Goal: Transaction & Acquisition: Purchase product/service

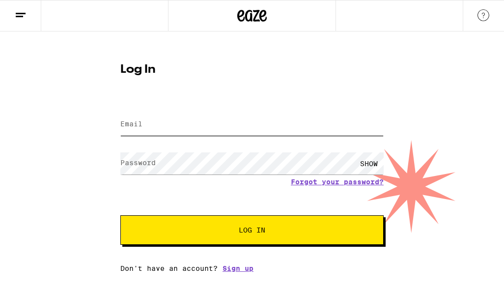
type input "laurenewestberg@gmail.com"
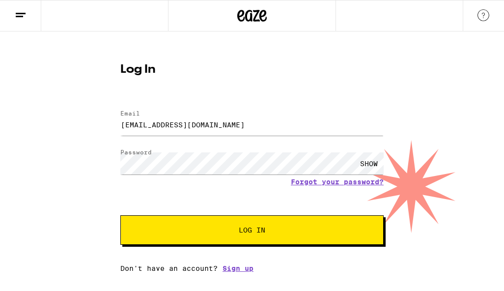
click at [181, 228] on span "Log In" at bounding box center [252, 230] width 184 height 7
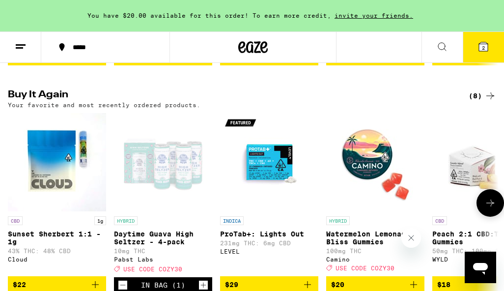
scroll to position [737, 0]
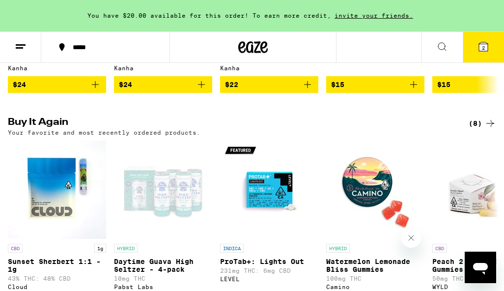
click at [35, 129] on h2 "Buy It Again" at bounding box center [228, 123] width 440 height 12
click at [486, 37] on button "2" at bounding box center [483, 47] width 41 height 30
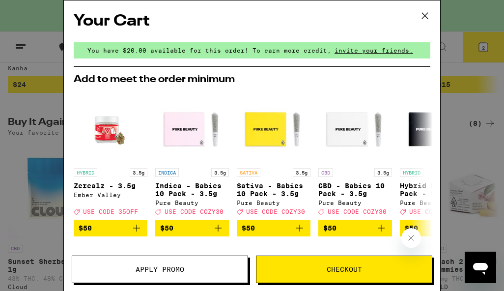
click at [427, 20] on icon at bounding box center [425, 15] width 15 height 15
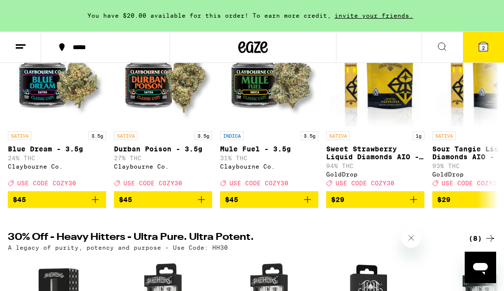
scroll to position [168, 0]
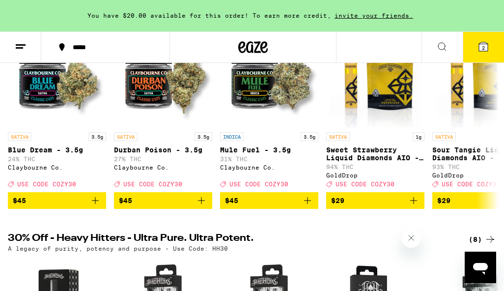
click at [22, 48] on icon at bounding box center [21, 47] width 12 height 12
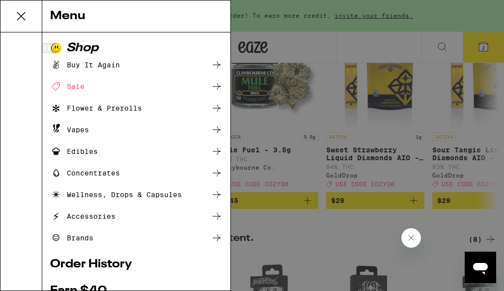
click at [82, 86] on div "Sale" at bounding box center [67, 87] width 34 height 12
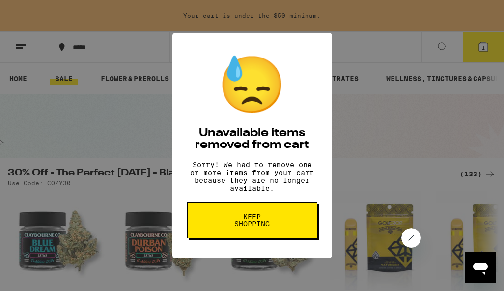
click at [247, 213] on button "Keep Shopping" at bounding box center [252, 220] width 130 height 36
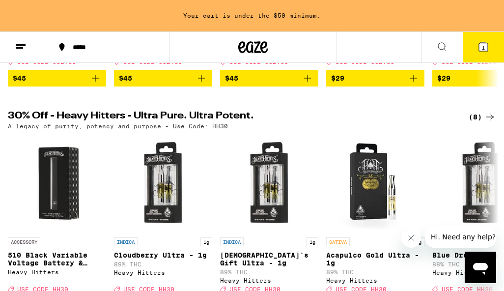
scroll to position [286, 0]
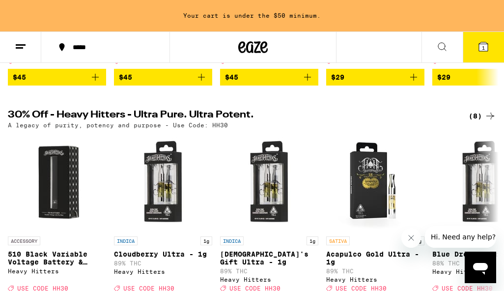
click at [24, 42] on icon at bounding box center [21, 47] width 12 height 12
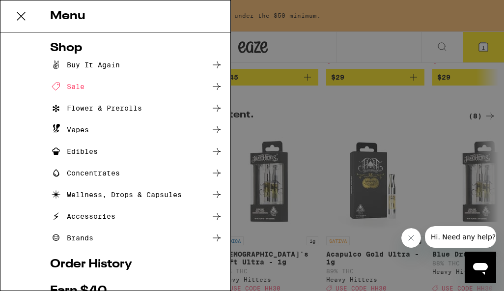
click at [215, 86] on icon at bounding box center [217, 87] width 12 height 12
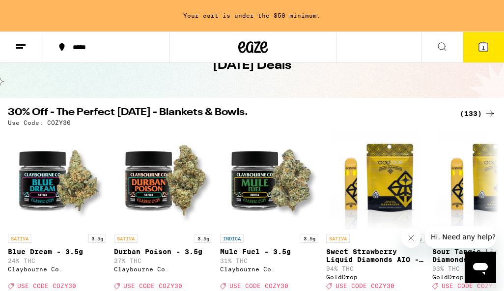
scroll to position [0, 0]
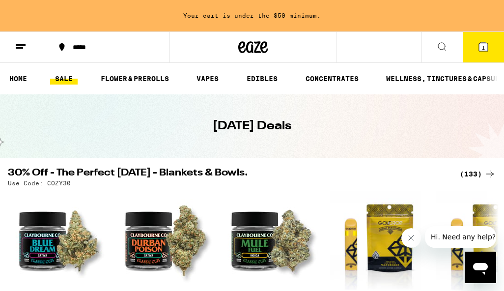
click at [474, 172] on div "(133)" at bounding box center [478, 174] width 36 height 12
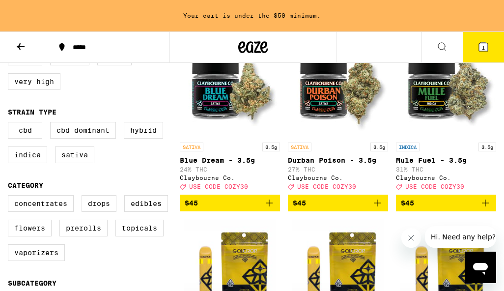
scroll to position [136, 0]
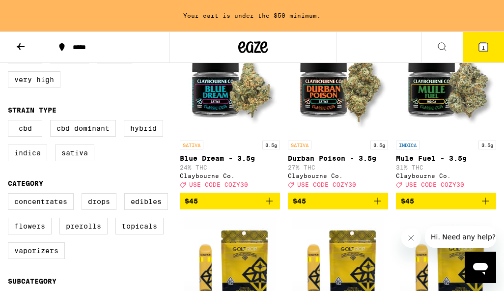
click at [32, 157] on label "Indica" at bounding box center [27, 153] width 39 height 17
click at [10, 122] on input "Indica" at bounding box center [10, 121] width 0 height 0
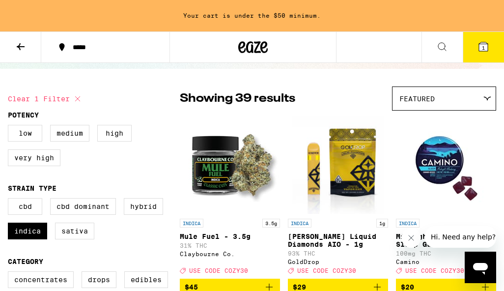
scroll to position [67, 0]
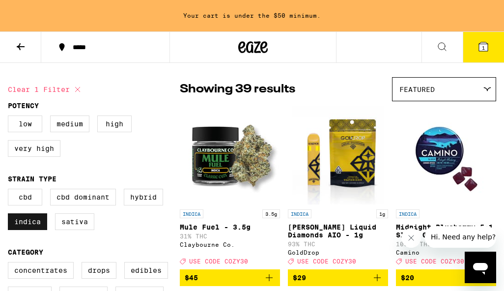
click at [38, 223] on label "Indica" at bounding box center [27, 221] width 39 height 17
click at [10, 191] on input "Indica" at bounding box center [10, 190] width 0 height 0
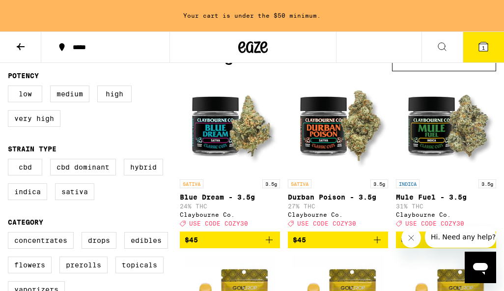
scroll to position [104, 0]
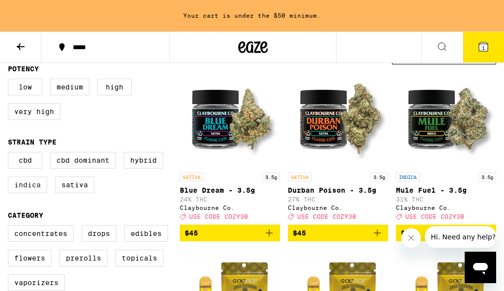
click at [38, 193] on label "Indica" at bounding box center [27, 184] width 39 height 17
click at [10, 154] on input "Indica" at bounding box center [10, 153] width 0 height 0
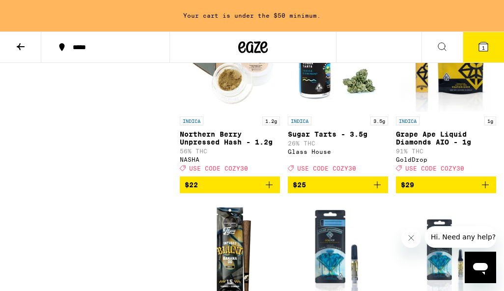
scroll to position [1282, 0]
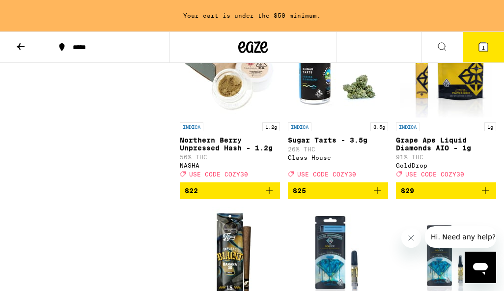
click at [320, 144] on p "Sugar Tarts - 3.5g" at bounding box center [338, 140] width 100 height 8
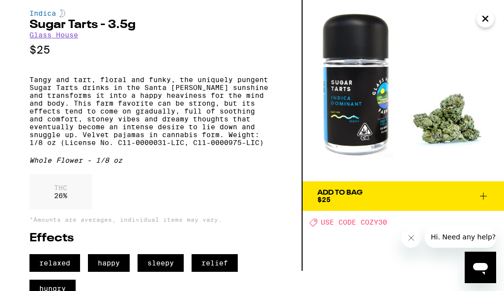
scroll to position [18, 0]
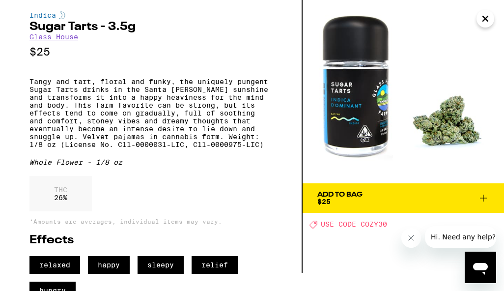
click at [338, 203] on div "Add To Bag $25" at bounding box center [340, 198] width 45 height 14
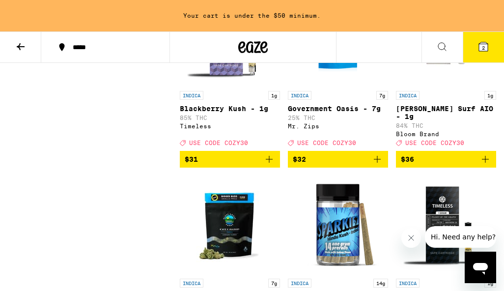
scroll to position [1653, 0]
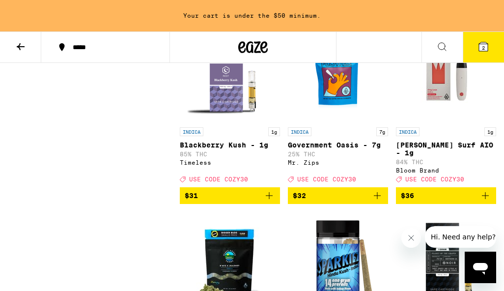
click at [204, 149] on p "Blackberry Kush - 1g" at bounding box center [230, 145] width 100 height 8
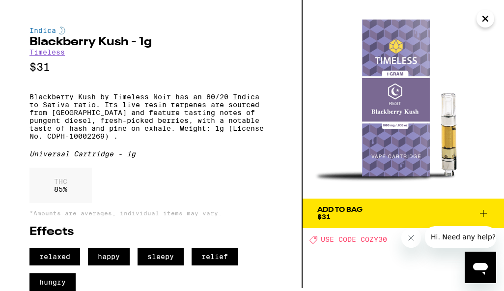
scroll to position [22, 0]
click at [370, 206] on span "Add To Bag $31" at bounding box center [404, 213] width 172 height 14
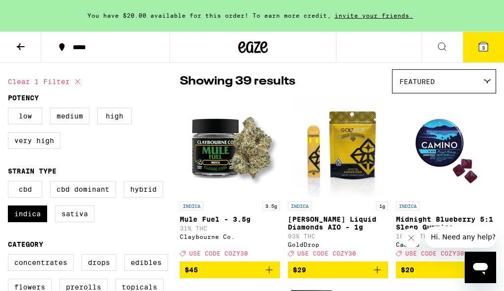
scroll to position [87, 0]
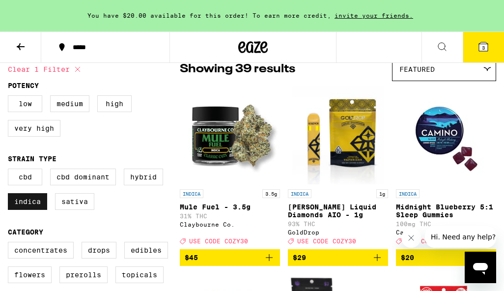
click at [34, 210] on label "Indica" at bounding box center [27, 201] width 39 height 17
click at [10, 171] on input "Indica" at bounding box center [10, 170] width 0 height 0
checkbox input "false"
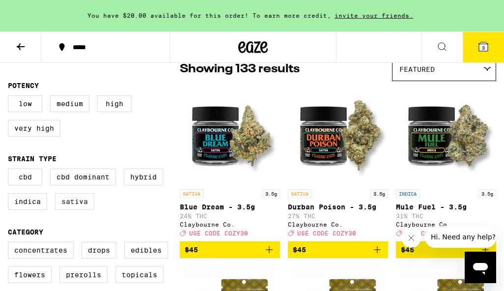
click at [66, 207] on label "Sativa" at bounding box center [74, 201] width 39 height 17
click at [10, 171] on input "Sativa" at bounding box center [10, 170] width 0 height 0
checkbox input "true"
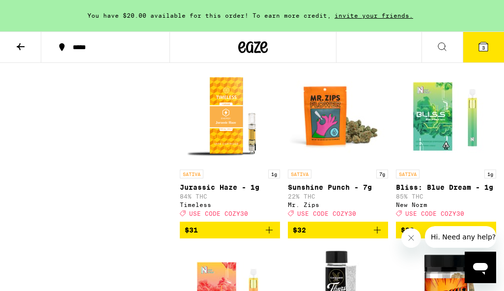
scroll to position [1189, 0]
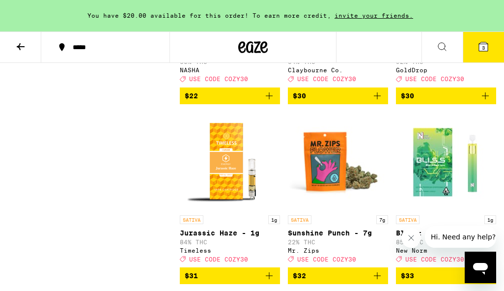
click at [443, 102] on span "$30" at bounding box center [446, 96] width 90 height 12
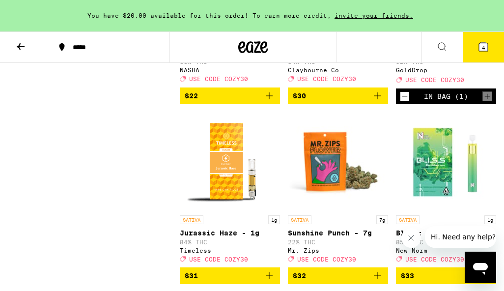
click at [479, 53] on button "4" at bounding box center [483, 47] width 41 height 30
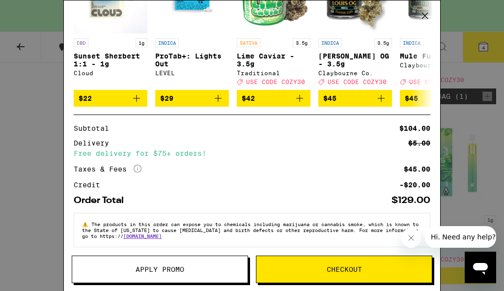
scroll to position [282, 0]
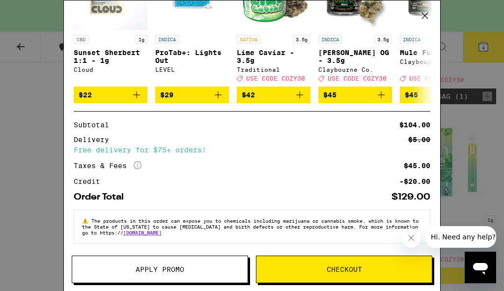
click at [170, 266] on span "Apply Promo" at bounding box center [160, 269] width 49 height 7
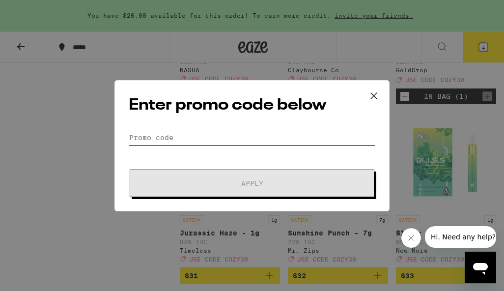
click at [179, 140] on input "Promo Code" at bounding box center [252, 137] width 247 height 15
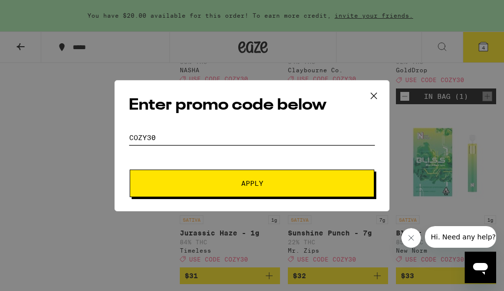
type input "cozy30"
click at [181, 186] on button "Apply" at bounding box center [252, 184] width 245 height 28
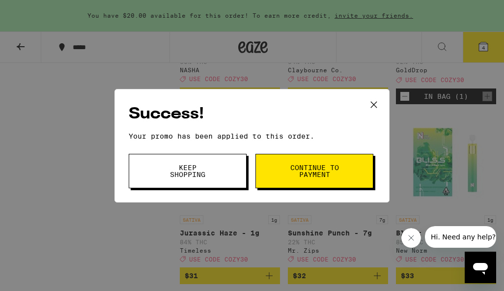
click at [306, 170] on span "Continue to payment" at bounding box center [315, 171] width 50 height 14
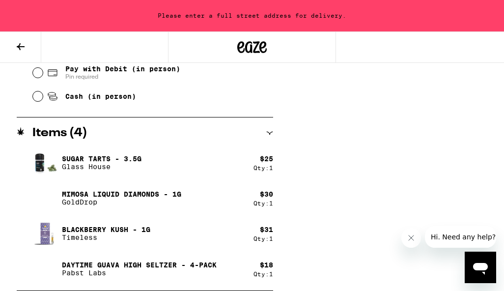
scroll to position [422, 0]
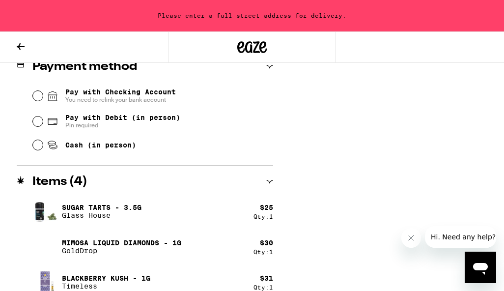
click at [112, 125] on span "Pin required" at bounding box center [122, 125] width 115 height 8
click at [43, 125] on input "Pay with Debit (in person) Pin required" at bounding box center [38, 121] width 10 height 10
radio input "true"
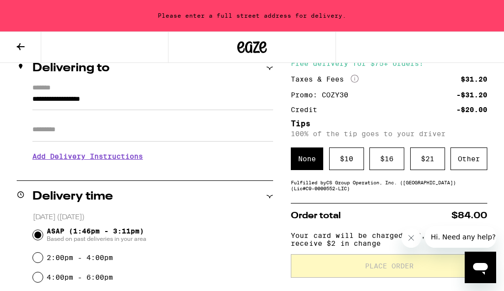
scroll to position [127, 0]
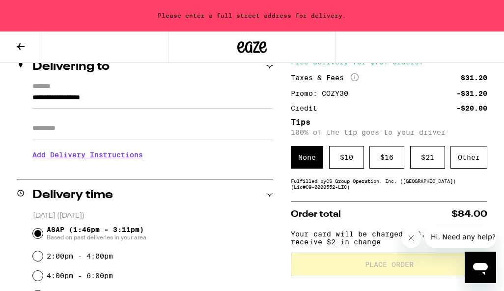
click at [105, 125] on input "Apt/Suite" at bounding box center [152, 128] width 241 height 24
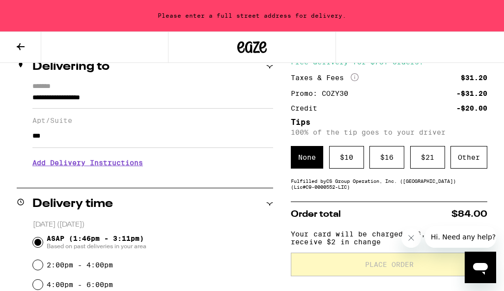
type input "***"
click at [65, 174] on h3 "Add Delivery Instructions" at bounding box center [152, 162] width 241 height 23
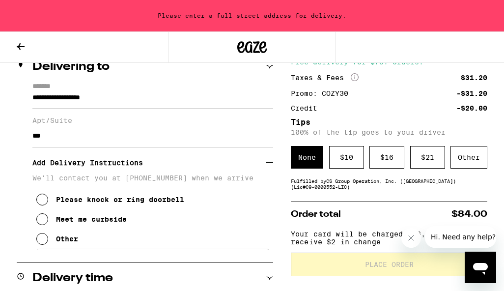
click at [44, 245] on icon at bounding box center [42, 239] width 12 height 12
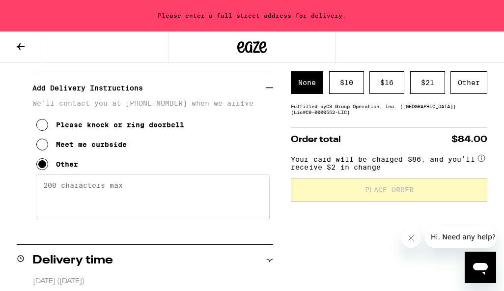
scroll to position [202, 0]
click at [66, 198] on textarea "Enter any other delivery instructions you want driver to know" at bounding box center [153, 197] width 234 height 46
type textarea "d"
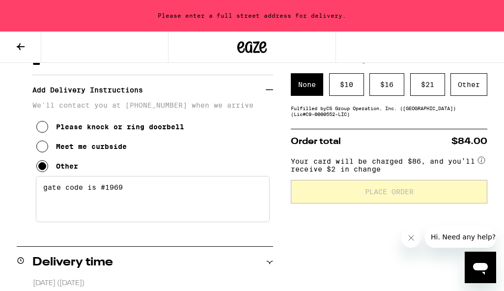
scroll to position [204, 0]
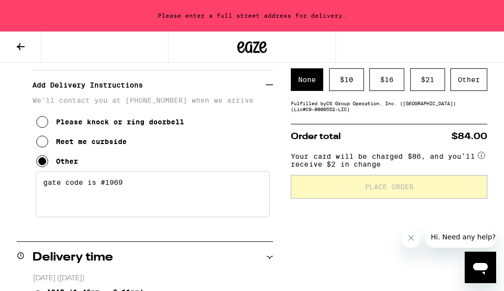
type textarea "gate code is #1969"
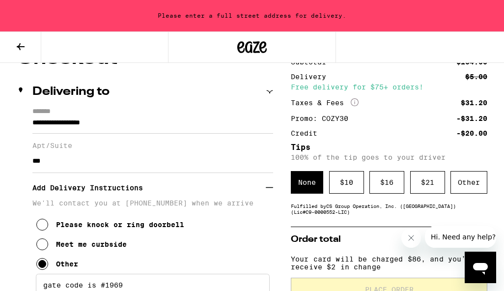
scroll to position [105, 0]
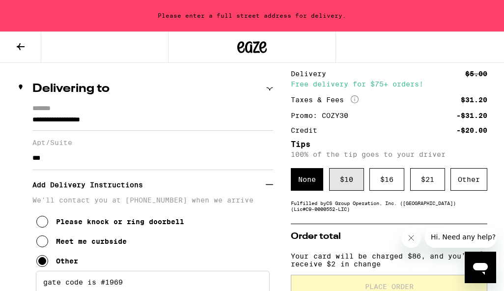
click at [347, 170] on div "$ 10" at bounding box center [346, 179] width 35 height 23
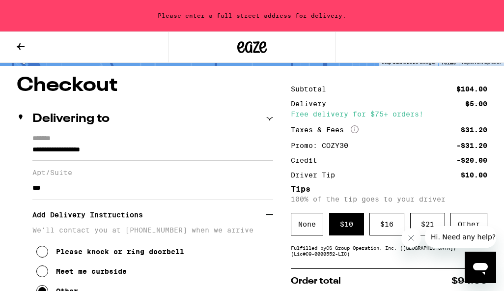
scroll to position [52, 0]
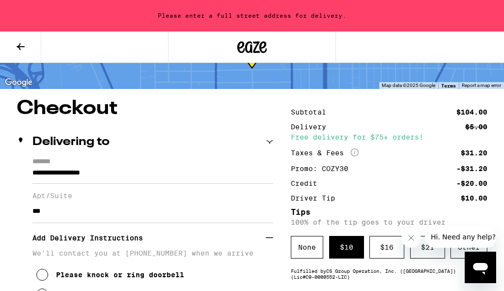
click at [257, 186] on div "Apt/Suite ***" at bounding box center [152, 203] width 241 height 39
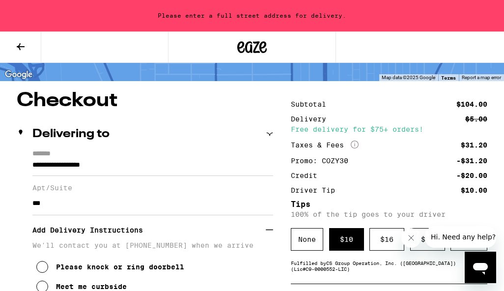
click at [42, 168] on input "**********" at bounding box center [152, 167] width 241 height 17
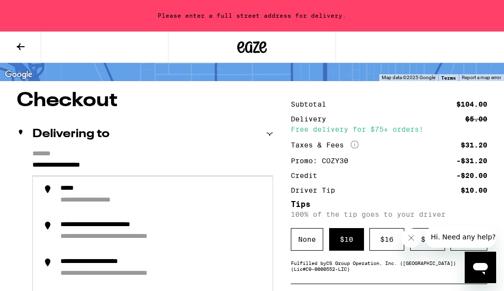
click at [86, 161] on input "**********" at bounding box center [152, 167] width 241 height 17
click at [61, 162] on input "**********" at bounding box center [152, 167] width 241 height 17
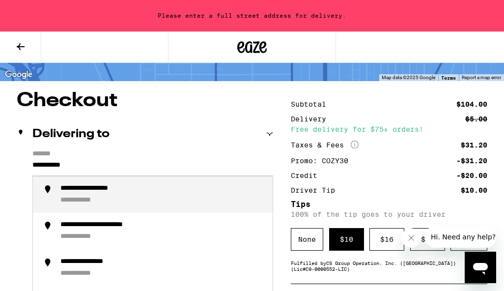
click at [92, 198] on div "**********" at bounding box center [87, 200] width 54 height 9
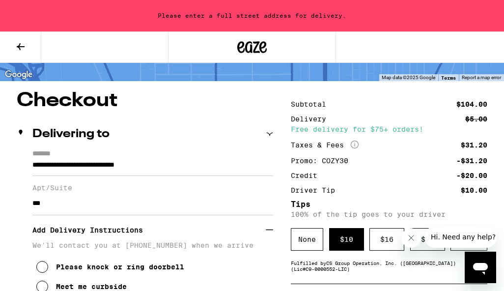
type input "**********"
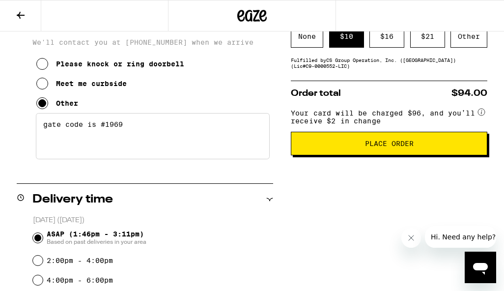
scroll to position [230, 0]
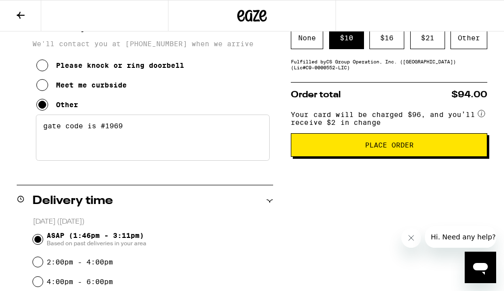
click at [382, 157] on button "Place Order" at bounding box center [389, 145] width 197 height 24
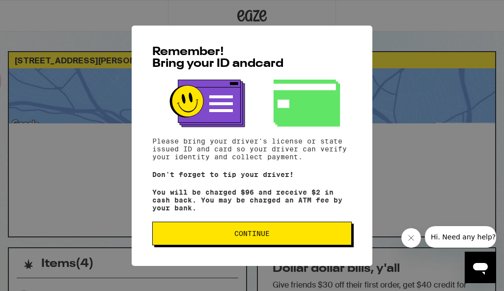
click at [272, 237] on span "Continue" at bounding box center [252, 233] width 183 height 7
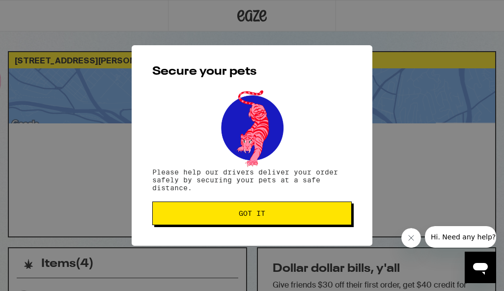
click at [259, 221] on button "Got it" at bounding box center [252, 214] width 200 height 24
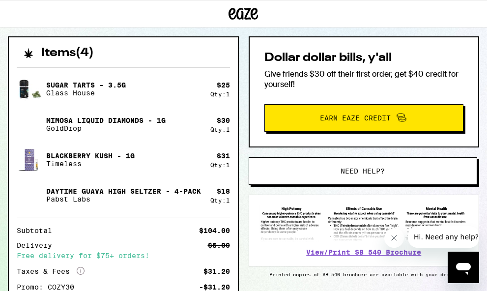
scroll to position [210, 0]
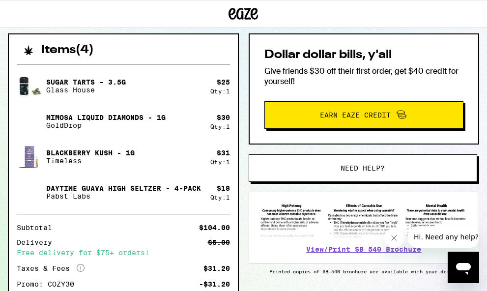
click at [306, 174] on button "Need help?" at bounding box center [363, 168] width 229 height 28
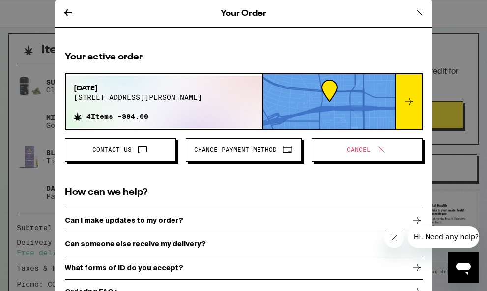
click at [243, 149] on span "Change Payment Method" at bounding box center [235, 150] width 83 height 6
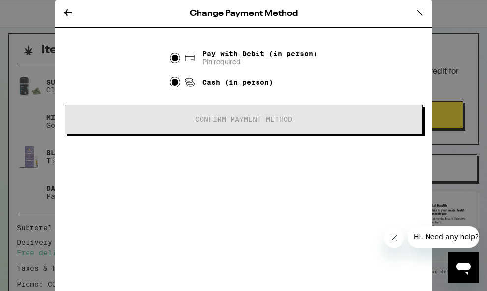
click at [176, 84] on input "Cash (in person)" at bounding box center [175, 82] width 10 height 10
radio input "true"
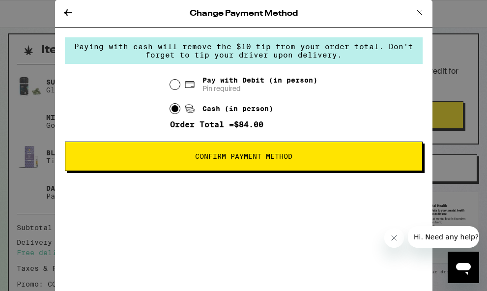
click at [224, 168] on button "Confirm Payment Method" at bounding box center [244, 156] width 358 height 29
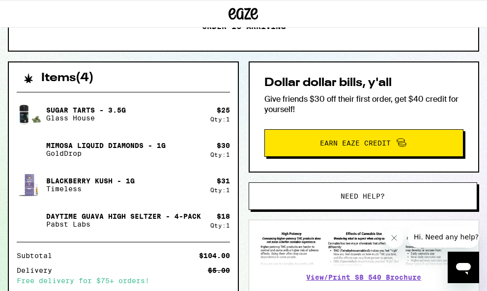
scroll to position [170, 0]
